Goal: Task Accomplishment & Management: Complete application form

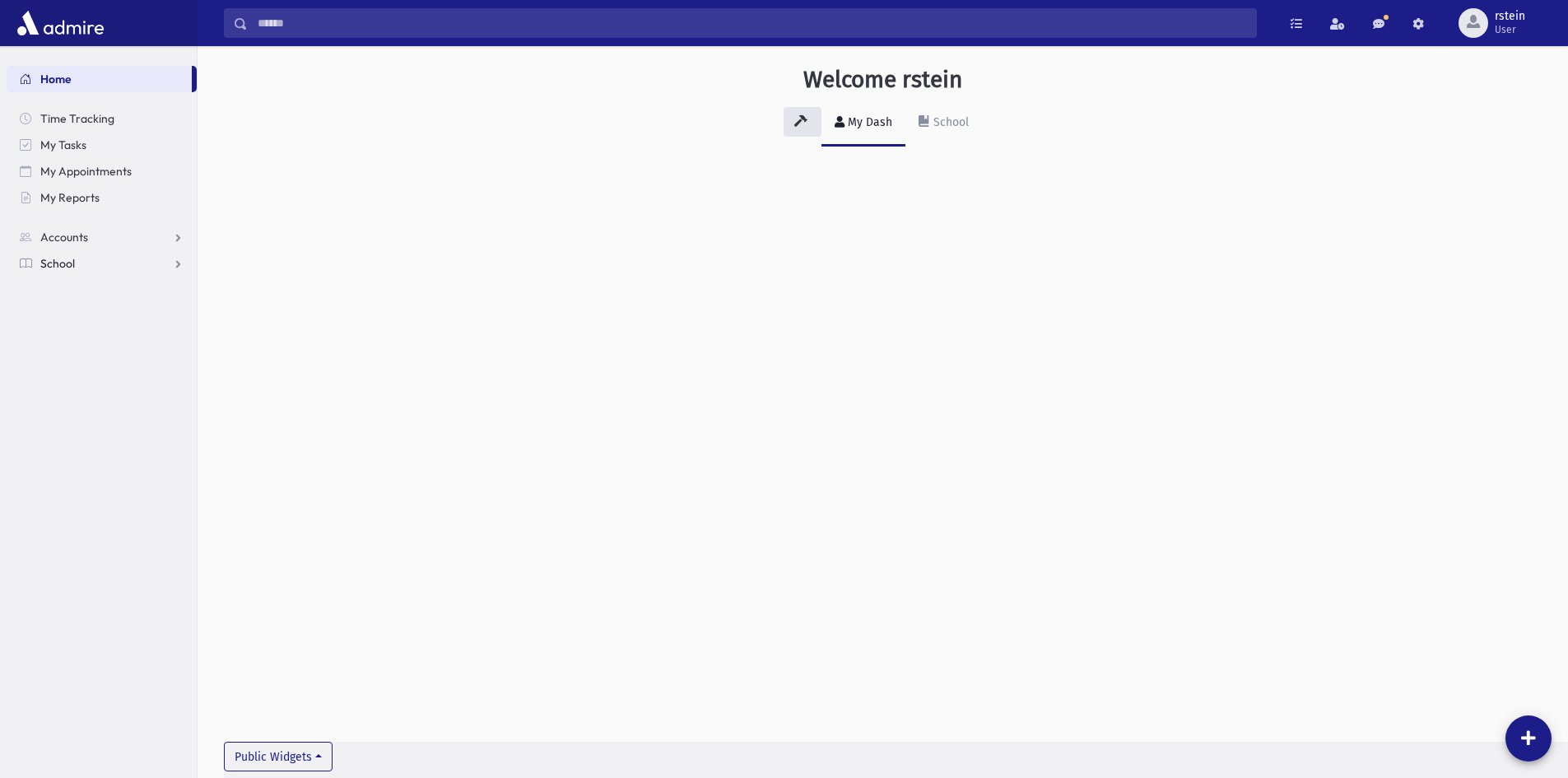
click at [70, 254] on link "School" at bounding box center [102, 263] width 190 height 26
click at [107, 366] on link "Infractions" at bounding box center [102, 369] width 190 height 26
click at [104, 395] on link "Entry" at bounding box center [102, 395] width 190 height 26
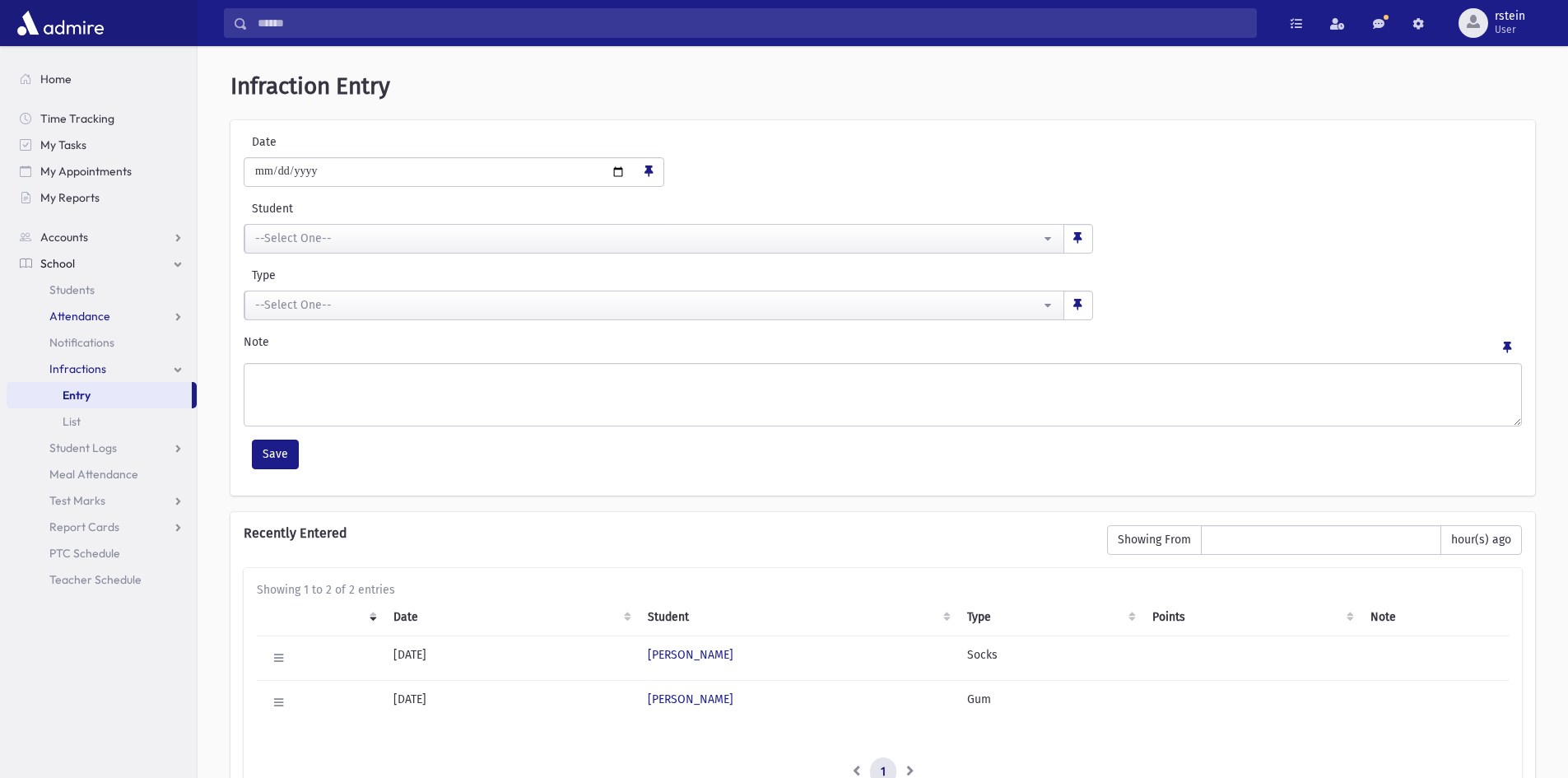
click at [105, 316] on span "Attendance" at bounding box center [80, 316] width 61 height 15
click at [105, 340] on link "Entry" at bounding box center [102, 343] width 190 height 26
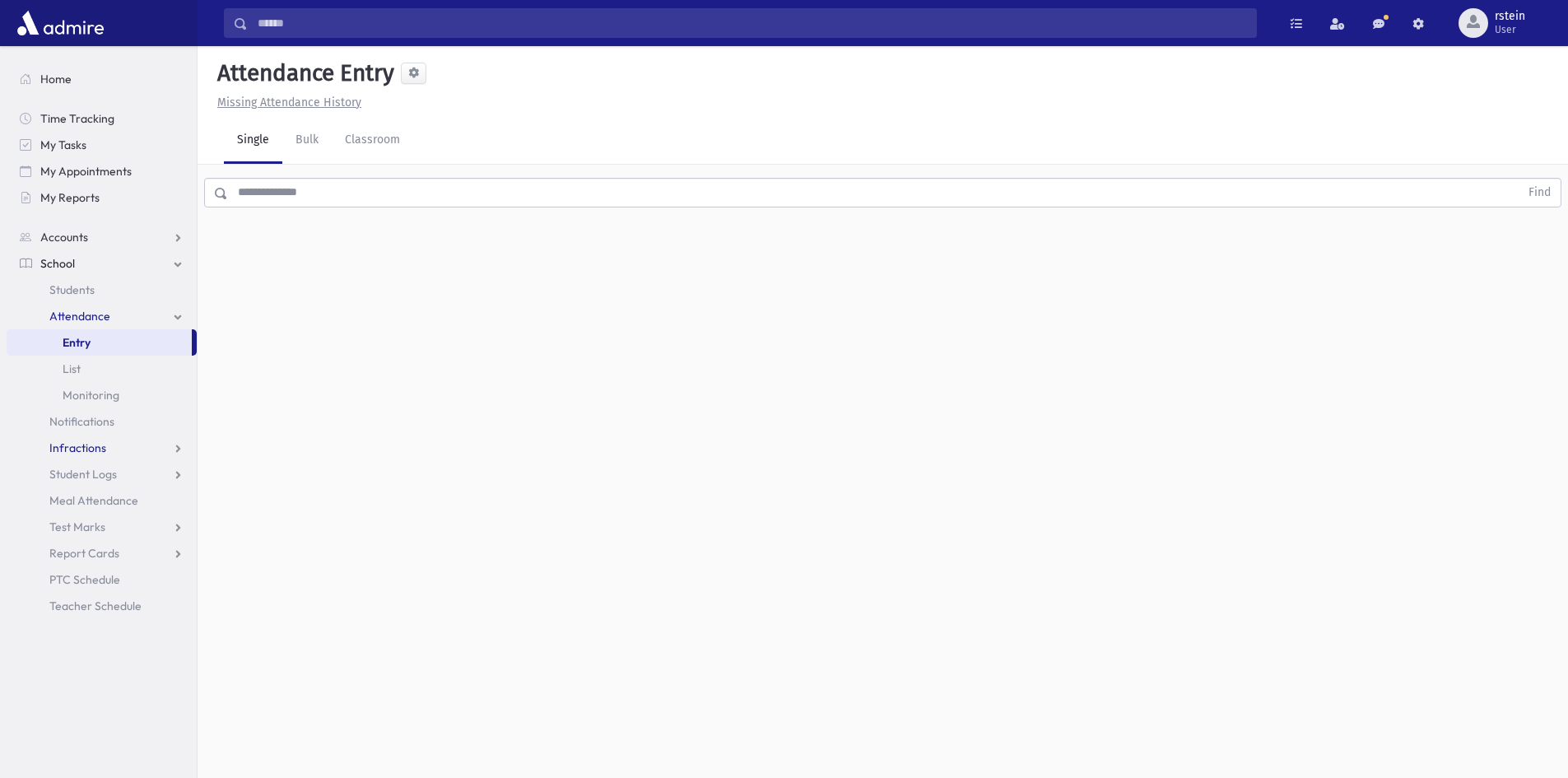
click at [88, 440] on link "Infractions" at bounding box center [102, 447] width 190 height 26
click at [96, 480] on link "Entry" at bounding box center [102, 474] width 190 height 26
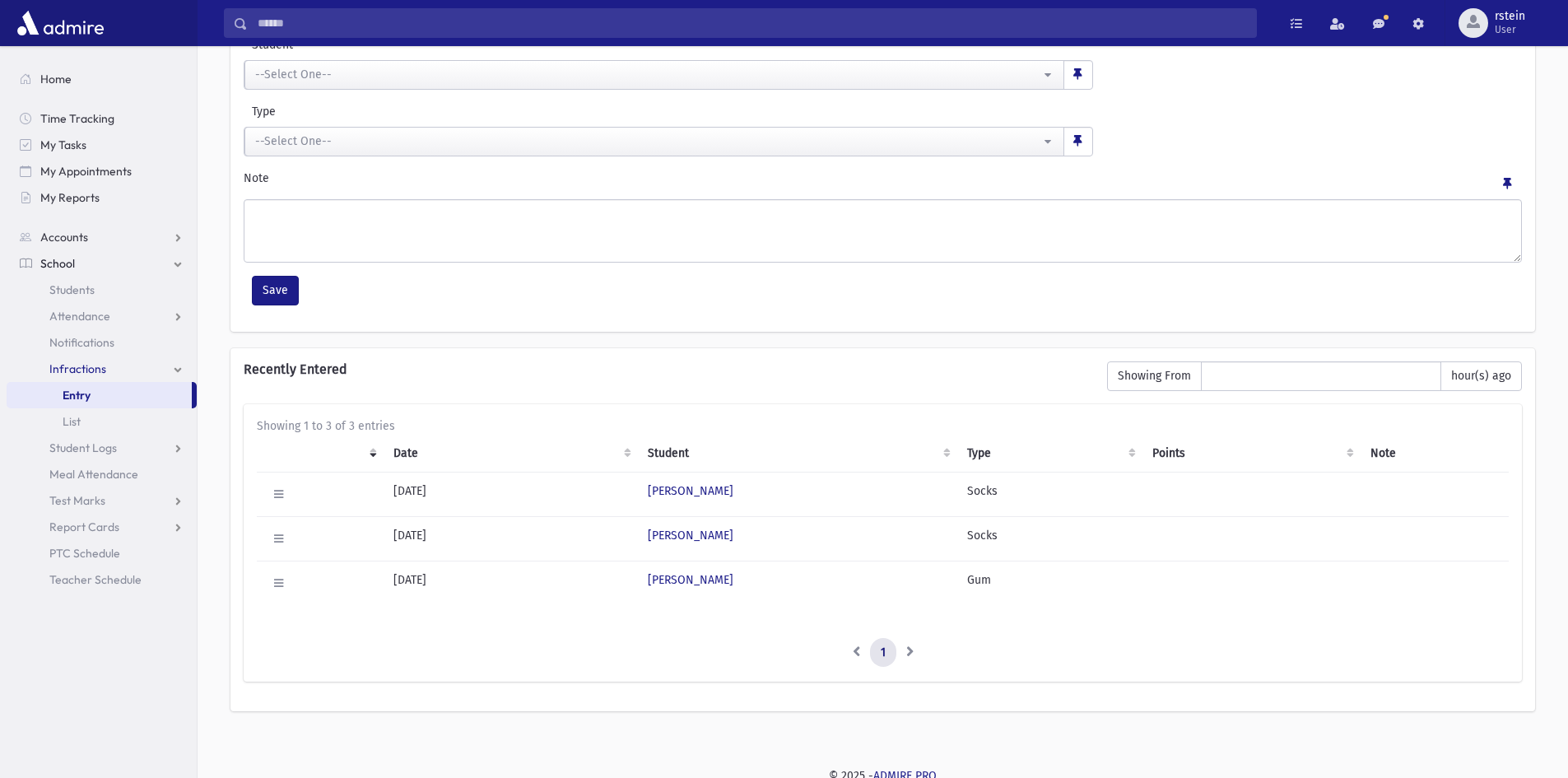
scroll to position [164, 0]
click at [278, 495] on icon at bounding box center [278, 493] width 9 height 10
click at [278, 491] on icon at bounding box center [278, 493] width 9 height 10
click at [287, 536] on button at bounding box center [278, 538] width 24 height 24
click at [74, 77] on link "Home" at bounding box center [102, 79] width 190 height 26
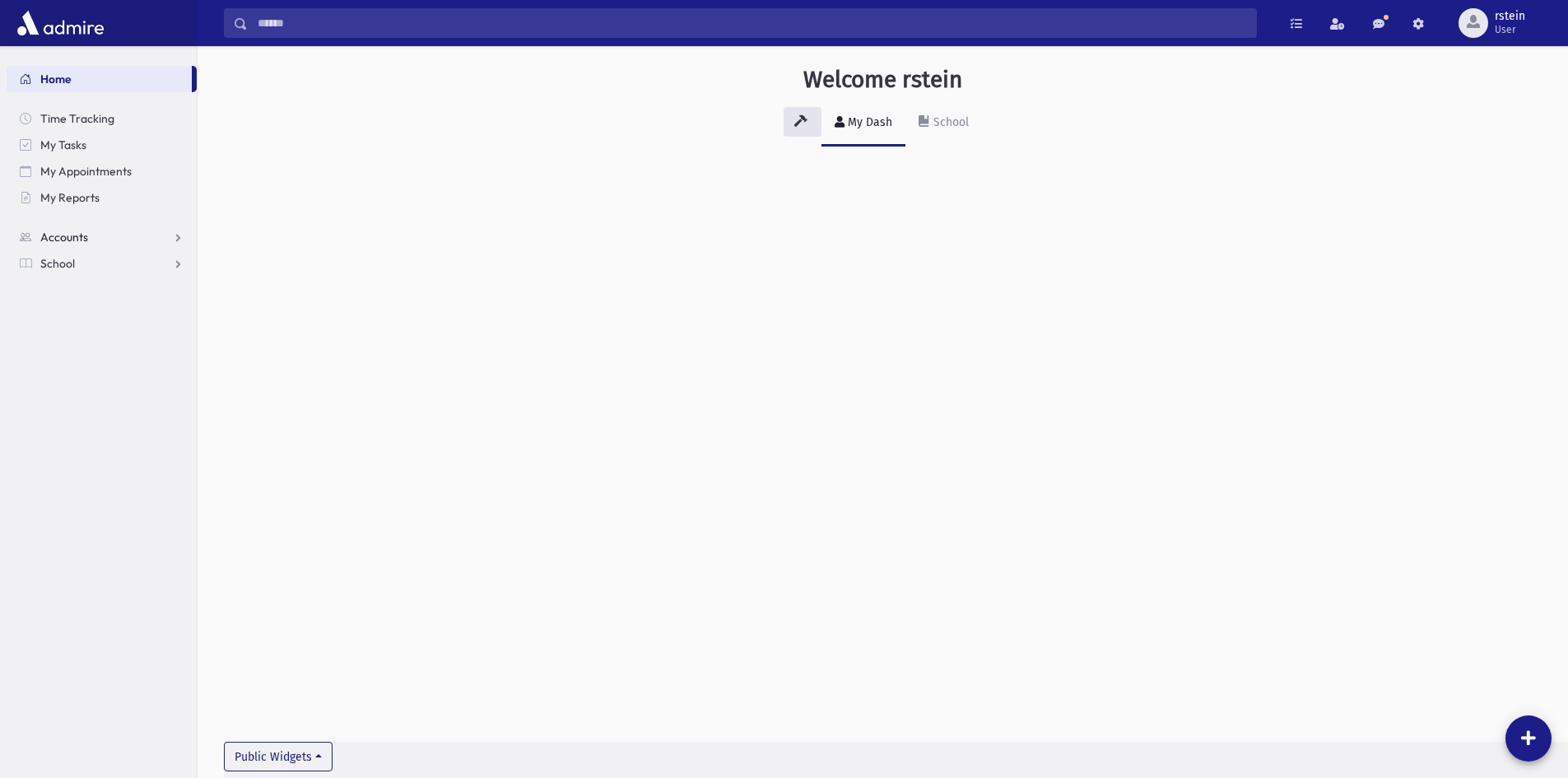
click at [70, 234] on span "Accounts" at bounding box center [64, 236] width 48 height 15
click at [69, 320] on span "School" at bounding box center [58, 316] width 35 height 15
click at [89, 370] on span "Infractions" at bounding box center [78, 369] width 57 height 15
click at [93, 397] on link "Entry" at bounding box center [102, 395] width 190 height 26
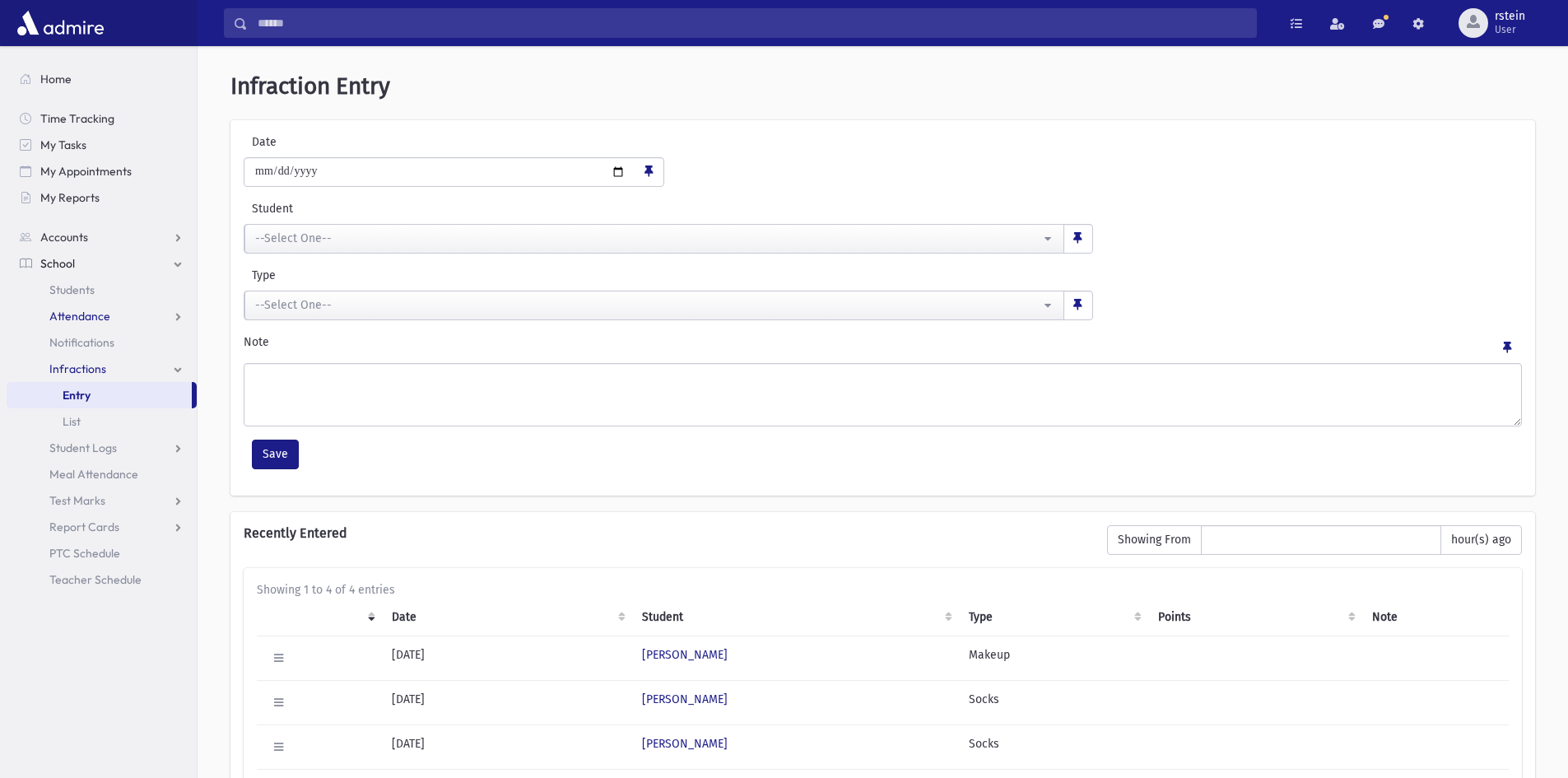
click at [111, 312] on link "Attendance" at bounding box center [102, 316] width 190 height 26
click at [109, 341] on link "Entry" at bounding box center [102, 343] width 190 height 26
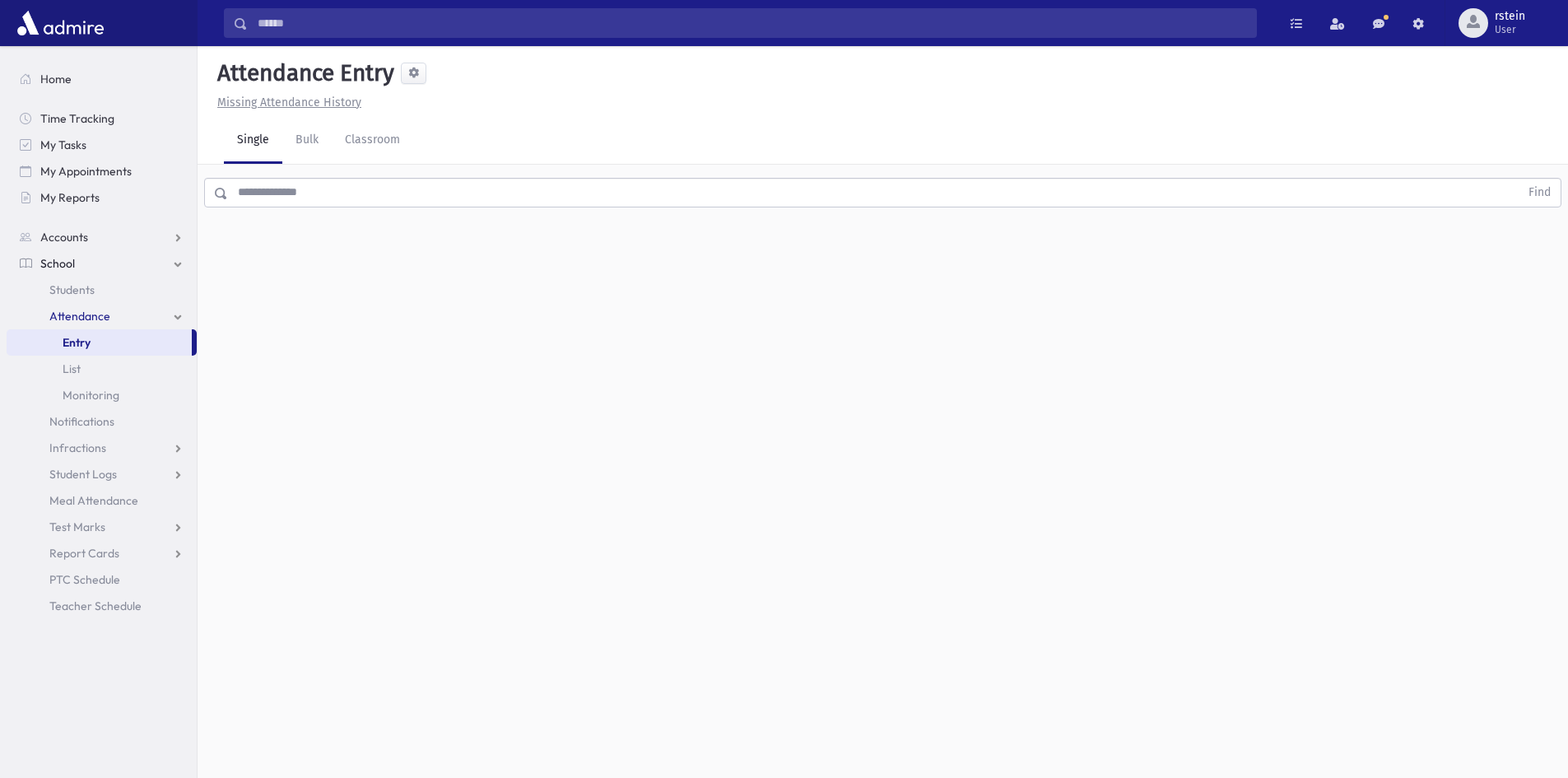
click at [460, 185] on input "text" at bounding box center [874, 193] width 1291 height 29
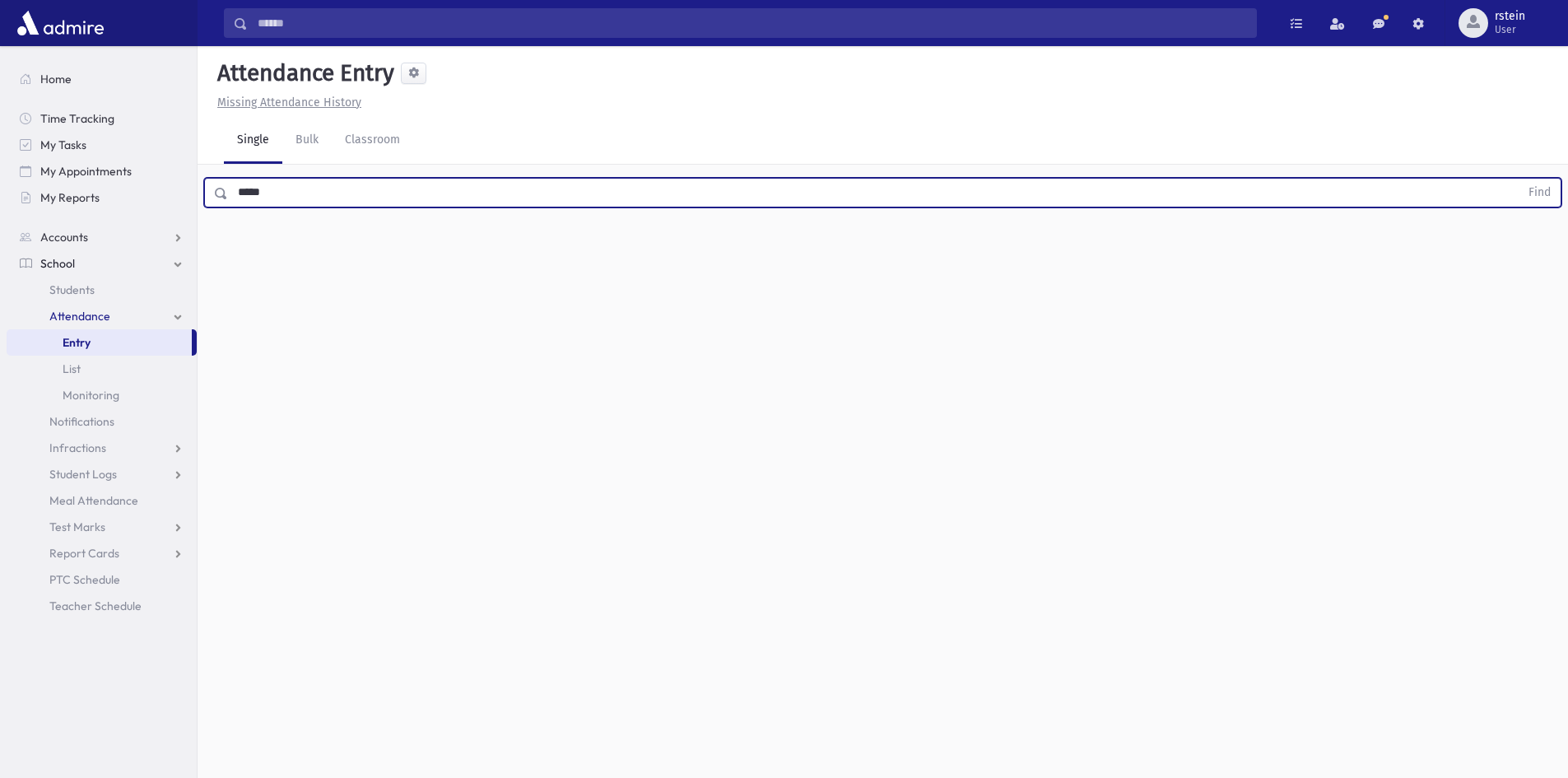
type input "*****"
click at [1518, 178] on button "Find" at bounding box center [1539, 192] width 42 height 28
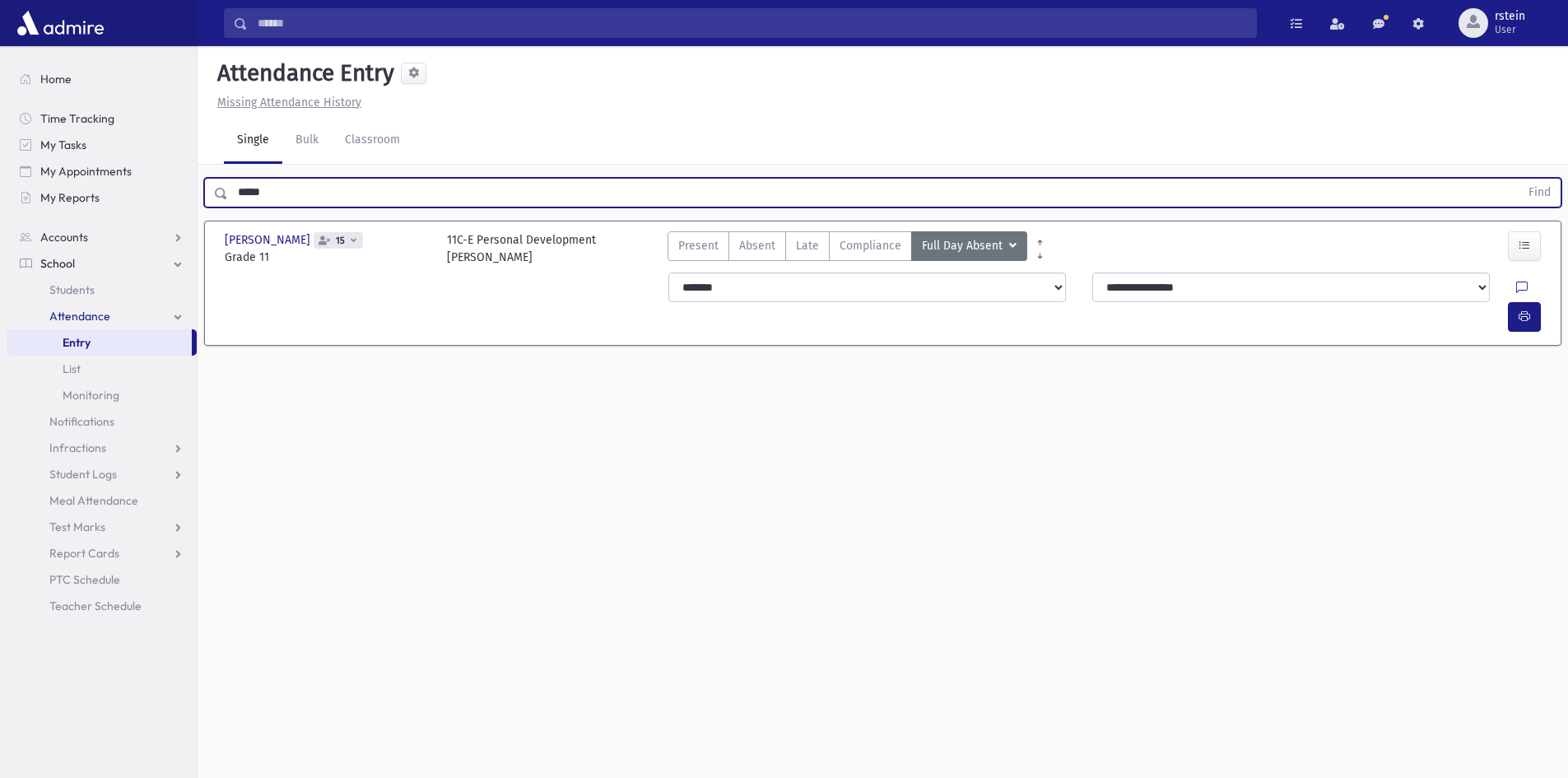
click at [50, 338] on link "Entry" at bounding box center [99, 343] width 185 height 26
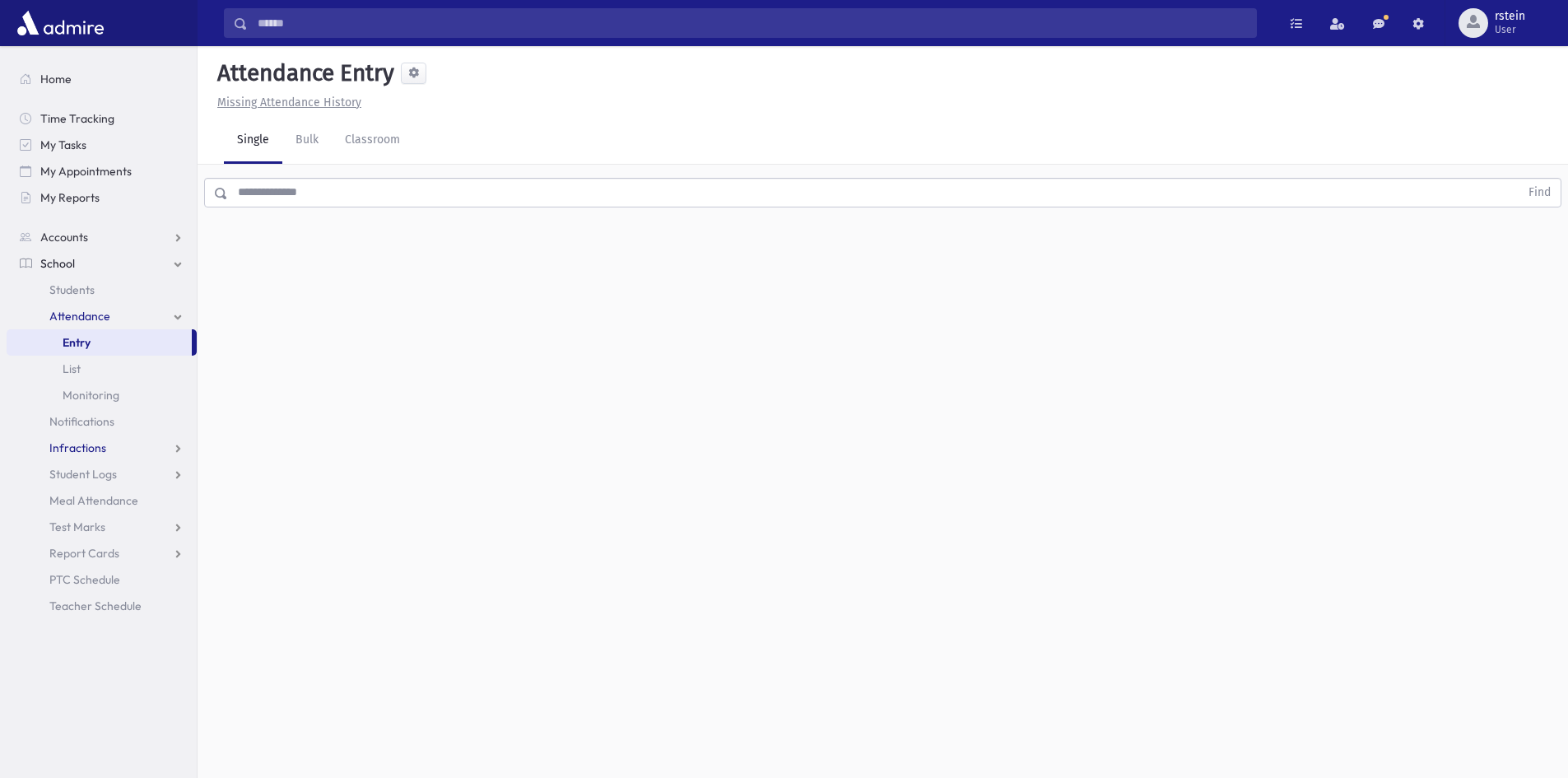
click at [113, 447] on link "Infractions" at bounding box center [102, 447] width 190 height 26
click at [103, 484] on link "Entry" at bounding box center [102, 474] width 190 height 26
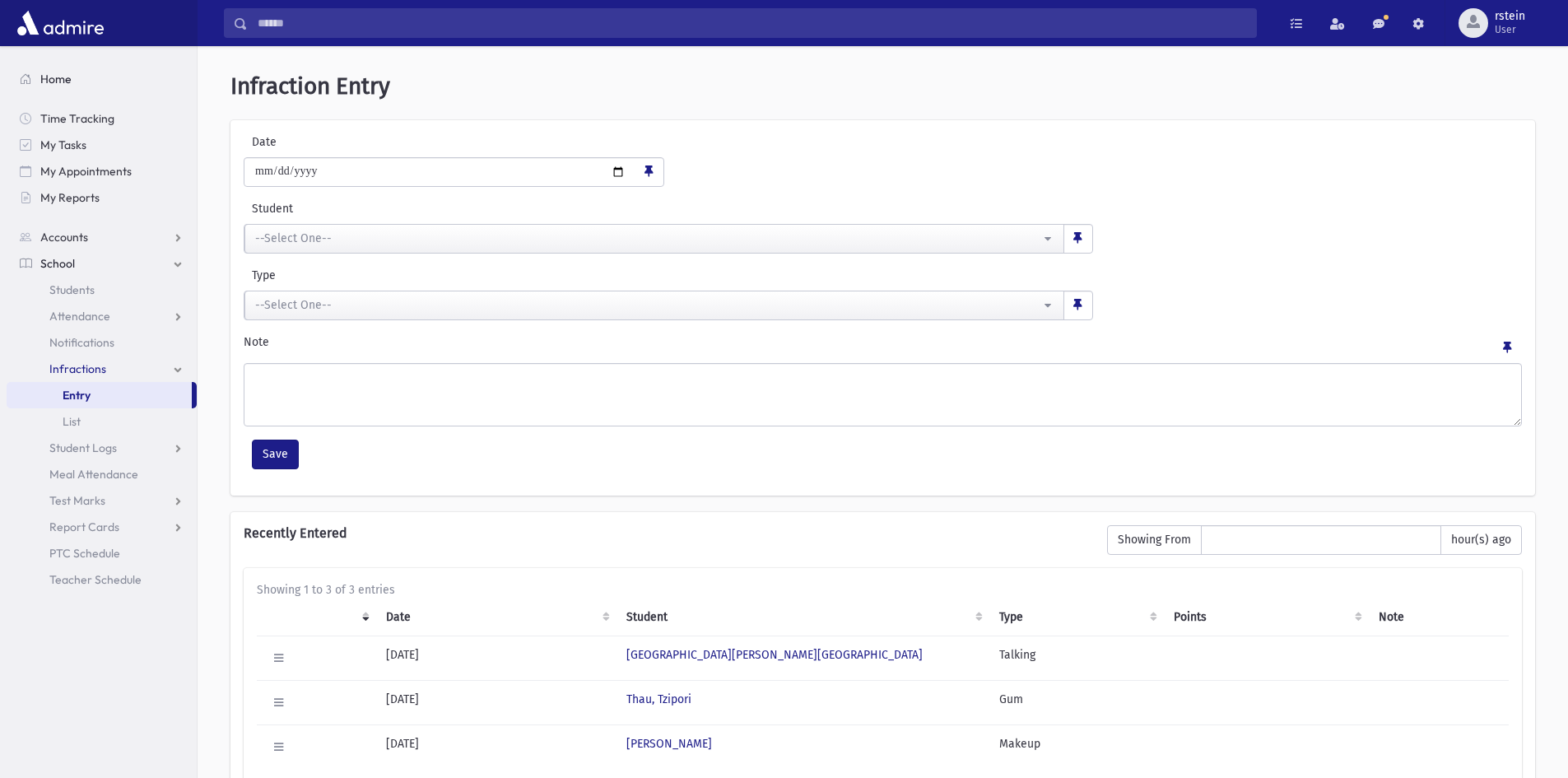
click at [44, 76] on span "Home" at bounding box center [56, 79] width 31 height 15
